Goal: Information Seeking & Learning: Learn about a topic

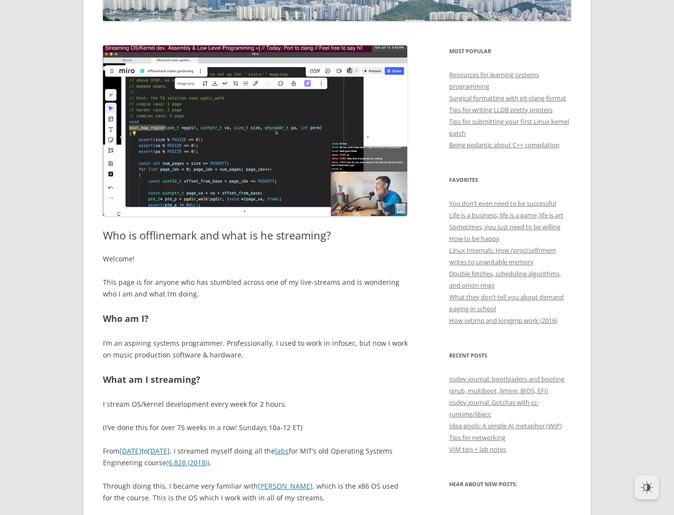
scroll to position [186, 0]
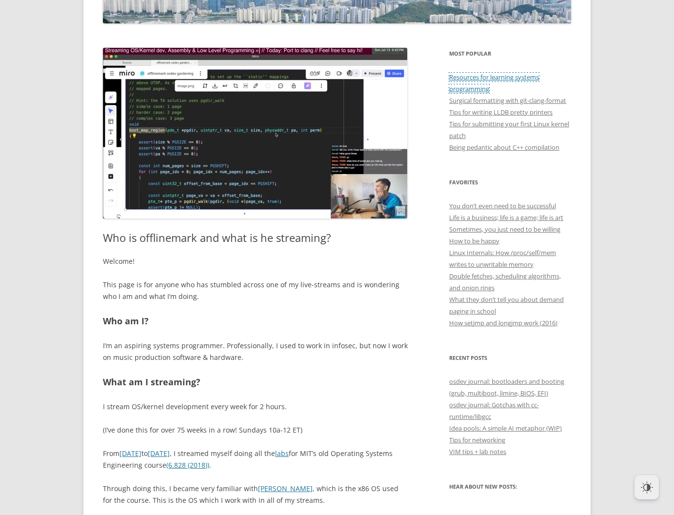
click at [463, 79] on link "Resources for learning systems programming" at bounding box center [494, 83] width 90 height 20
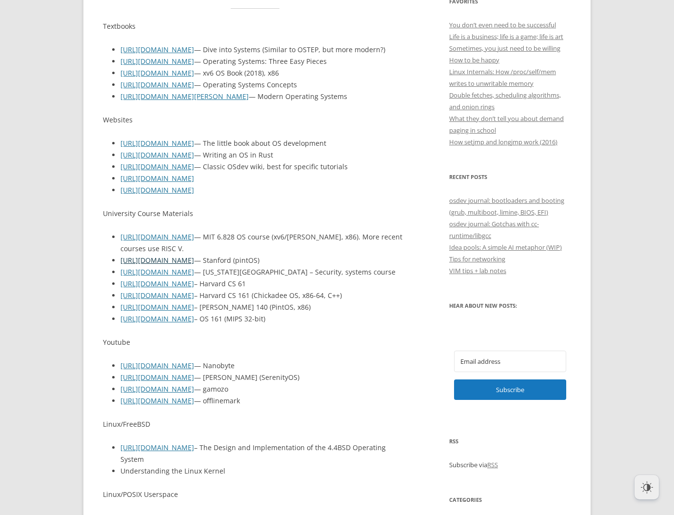
scroll to position [375, 0]
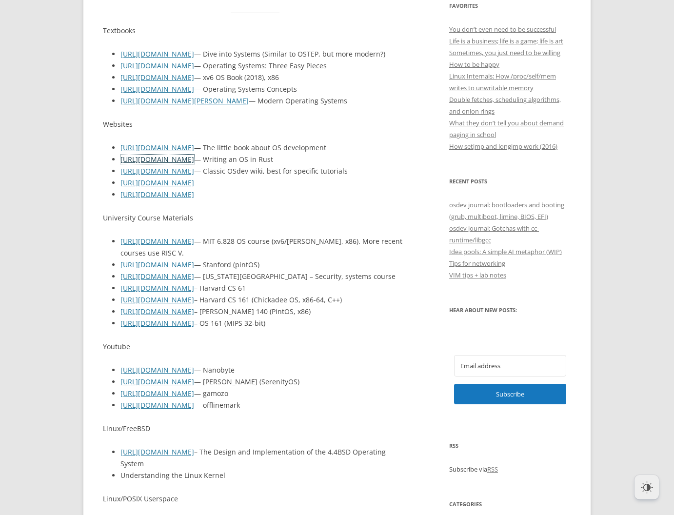
click at [157, 164] on link "[URL][DOMAIN_NAME]" at bounding box center [157, 159] width 74 height 9
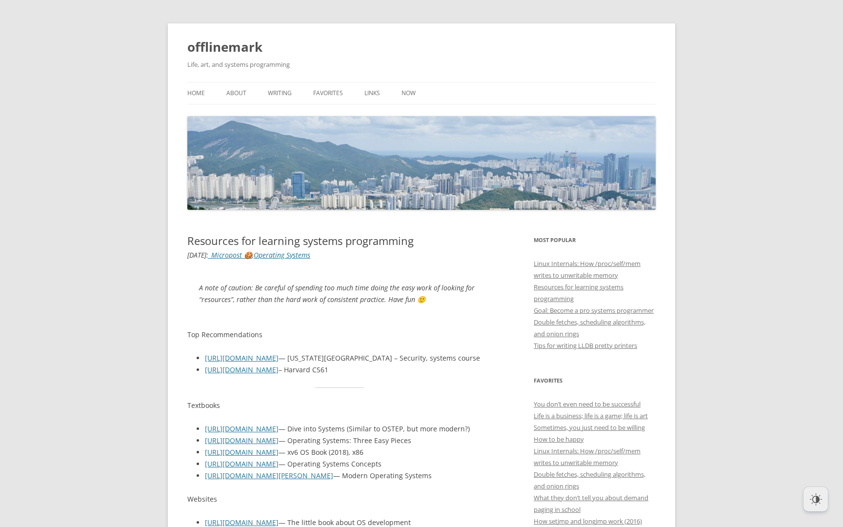
scroll to position [375, 0]
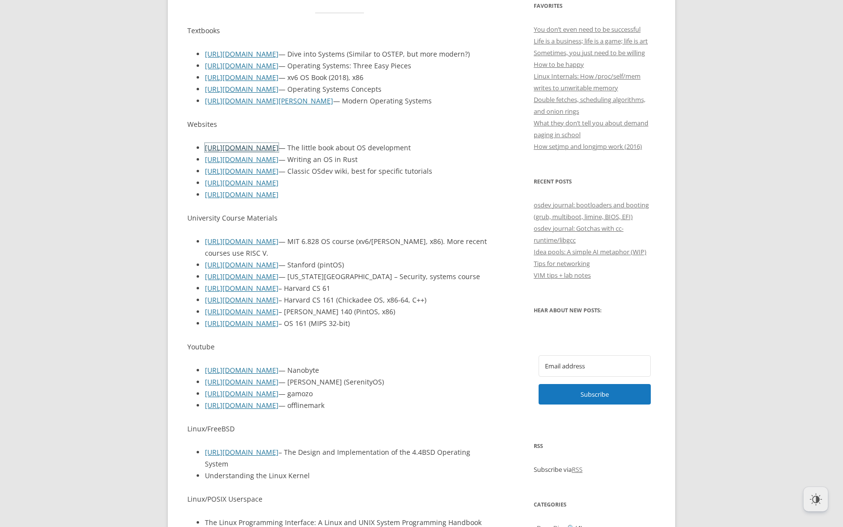
click at [270, 152] on link "[URL][DOMAIN_NAME]" at bounding box center [242, 147] width 74 height 9
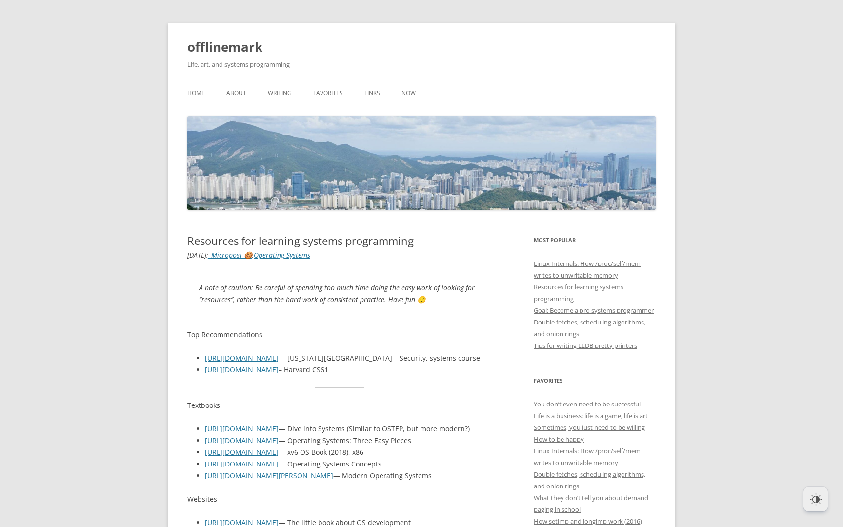
scroll to position [375, 0]
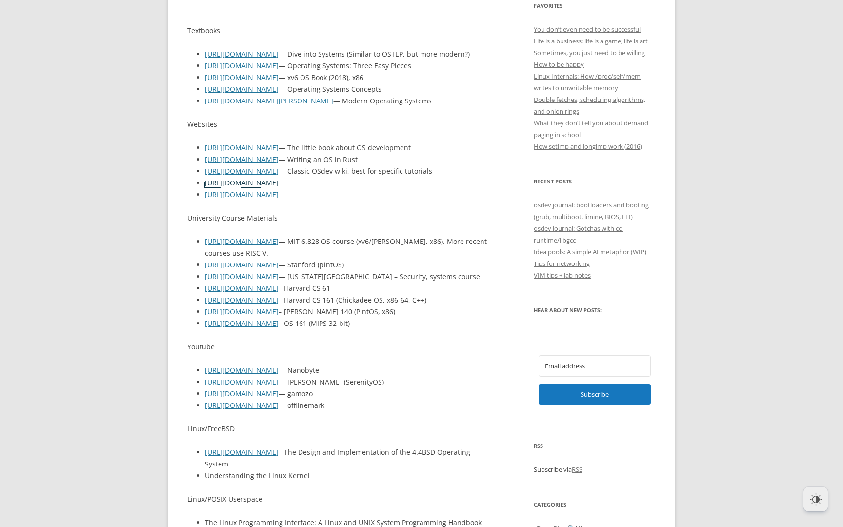
click at [259, 187] on link "[URL][DOMAIN_NAME]" at bounding box center [242, 182] width 74 height 9
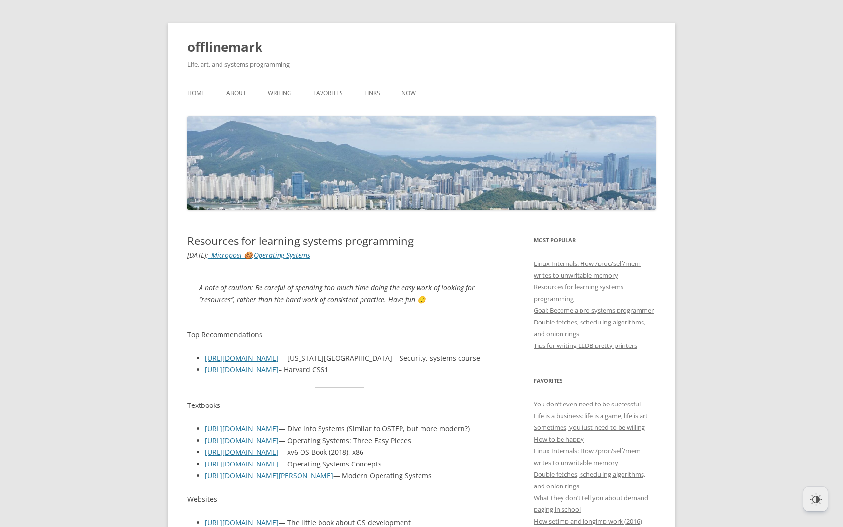
scroll to position [375, 0]
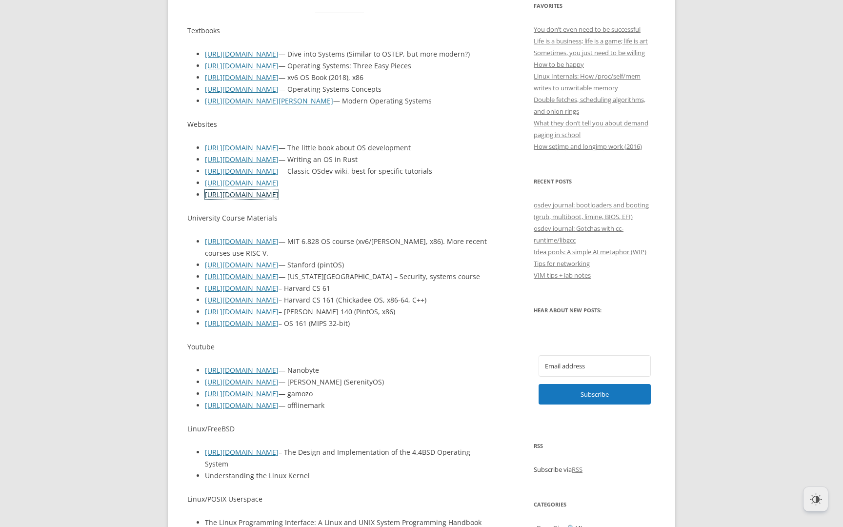
click at [279, 199] on link "[URL][DOMAIN_NAME]" at bounding box center [242, 194] width 74 height 9
